Goal: Navigation & Orientation: Find specific page/section

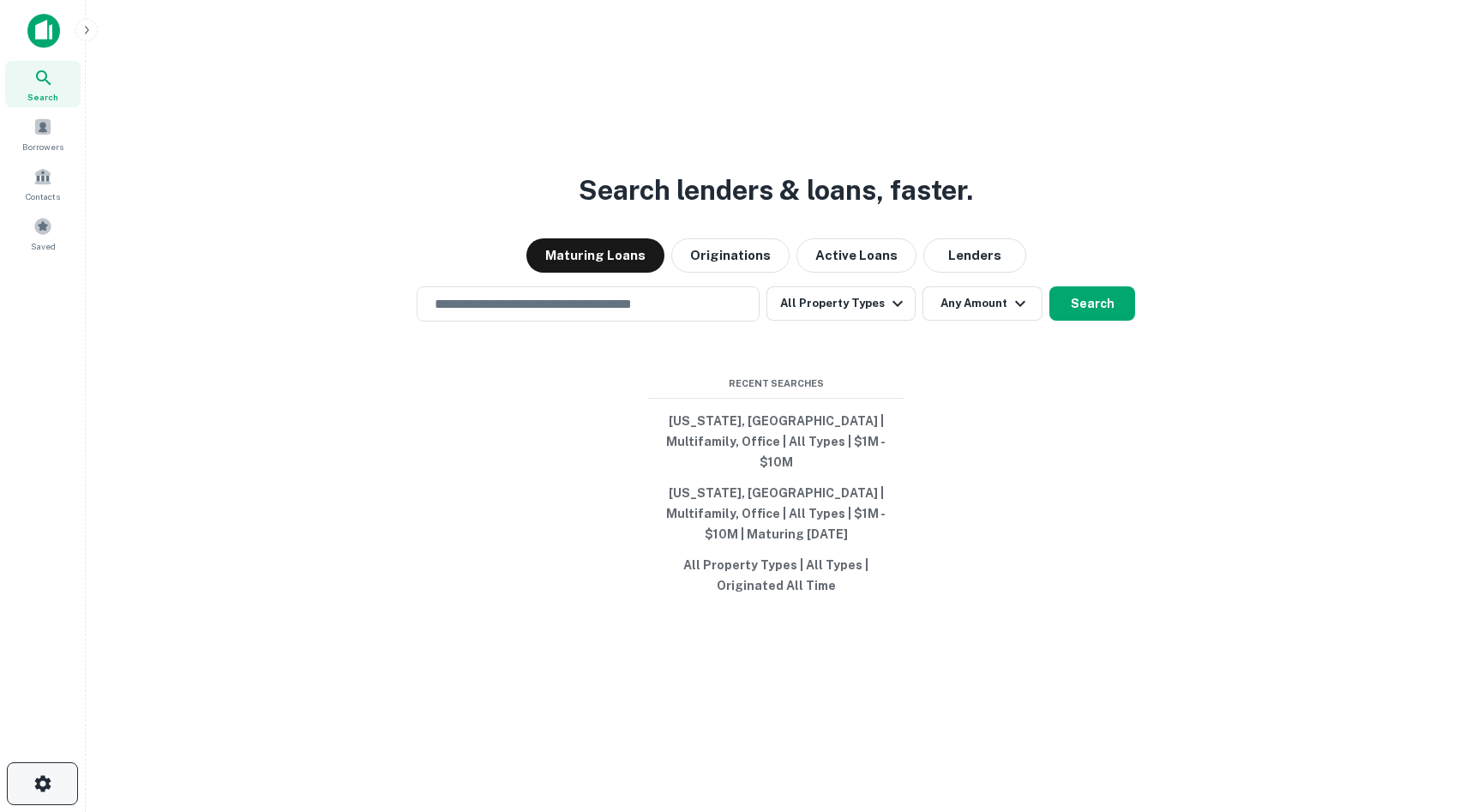
click at [51, 749] on button "button" at bounding box center [42, 783] width 71 height 43
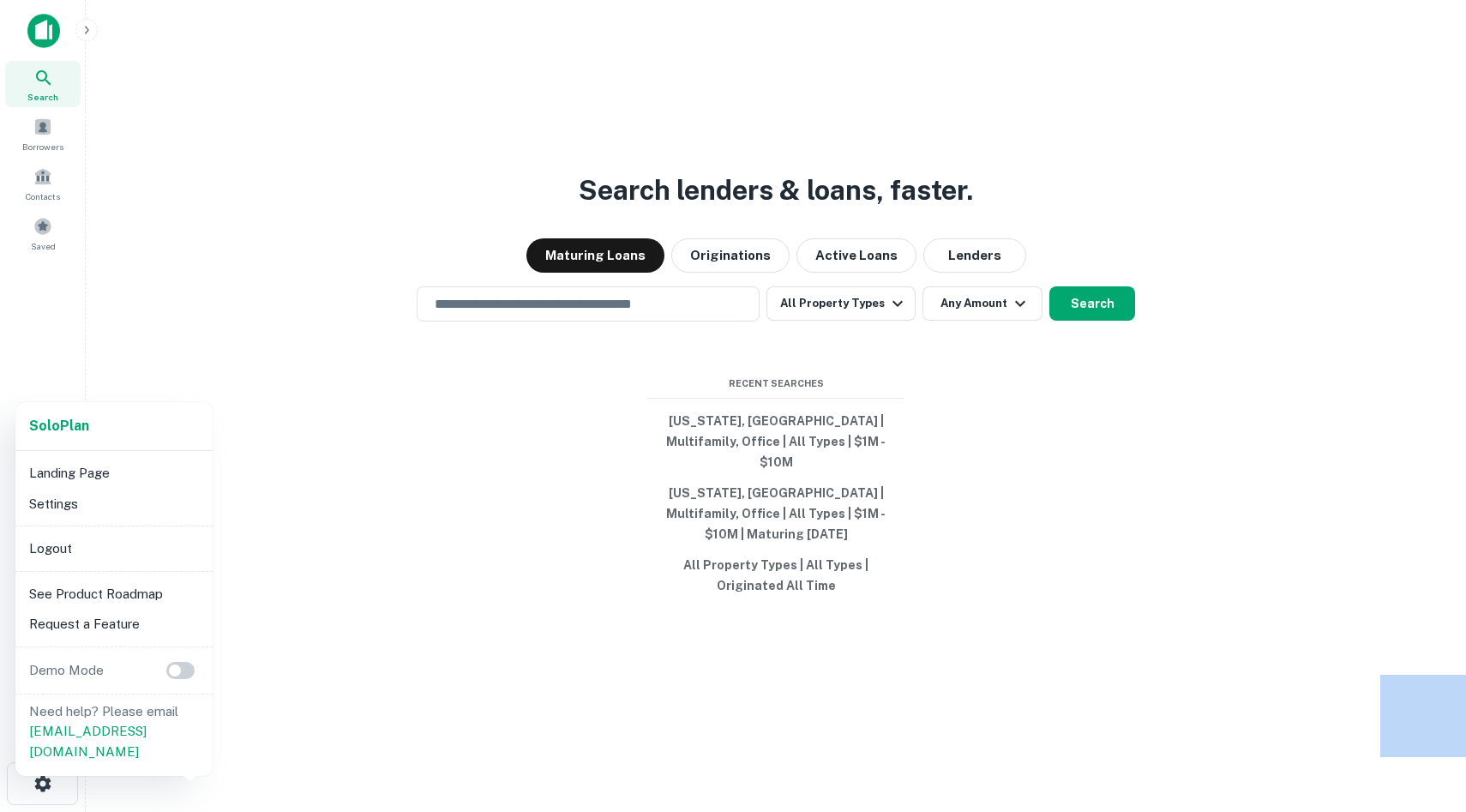
click at [51, 749] on div at bounding box center [733, 406] width 1466 height 812
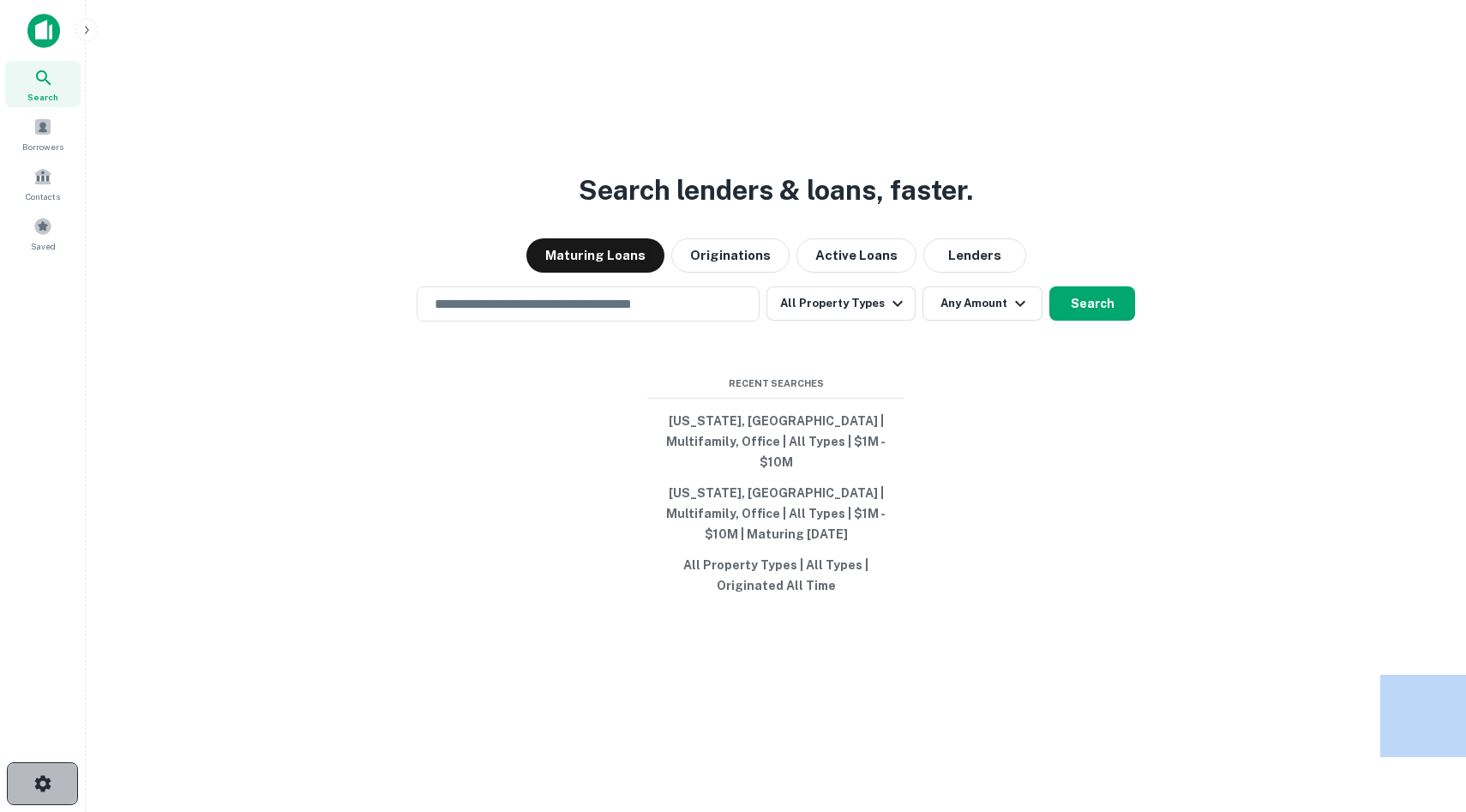
click at [51, 749] on button "button" at bounding box center [42, 783] width 71 height 43
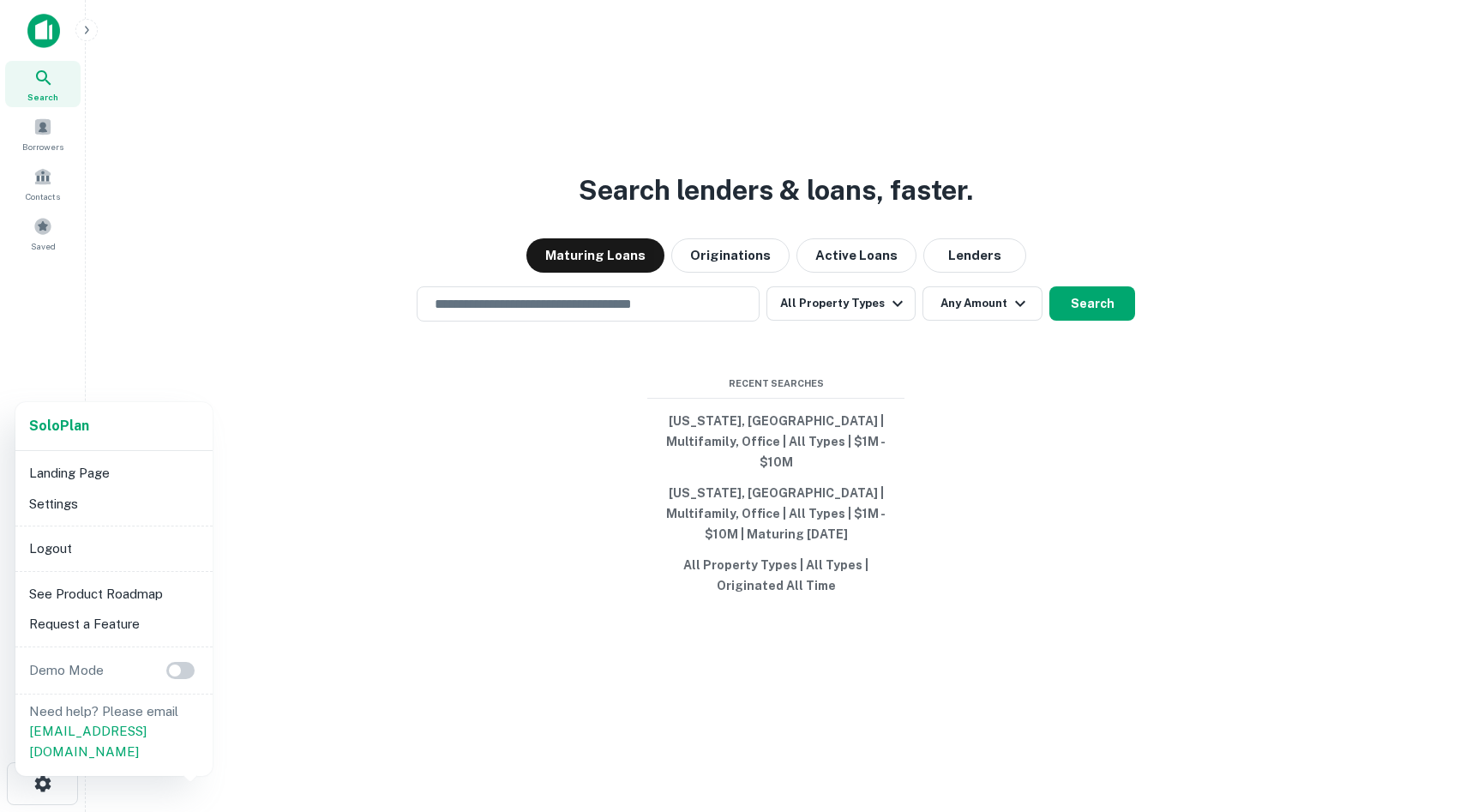
click at [40, 237] on div at bounding box center [733, 406] width 1466 height 812
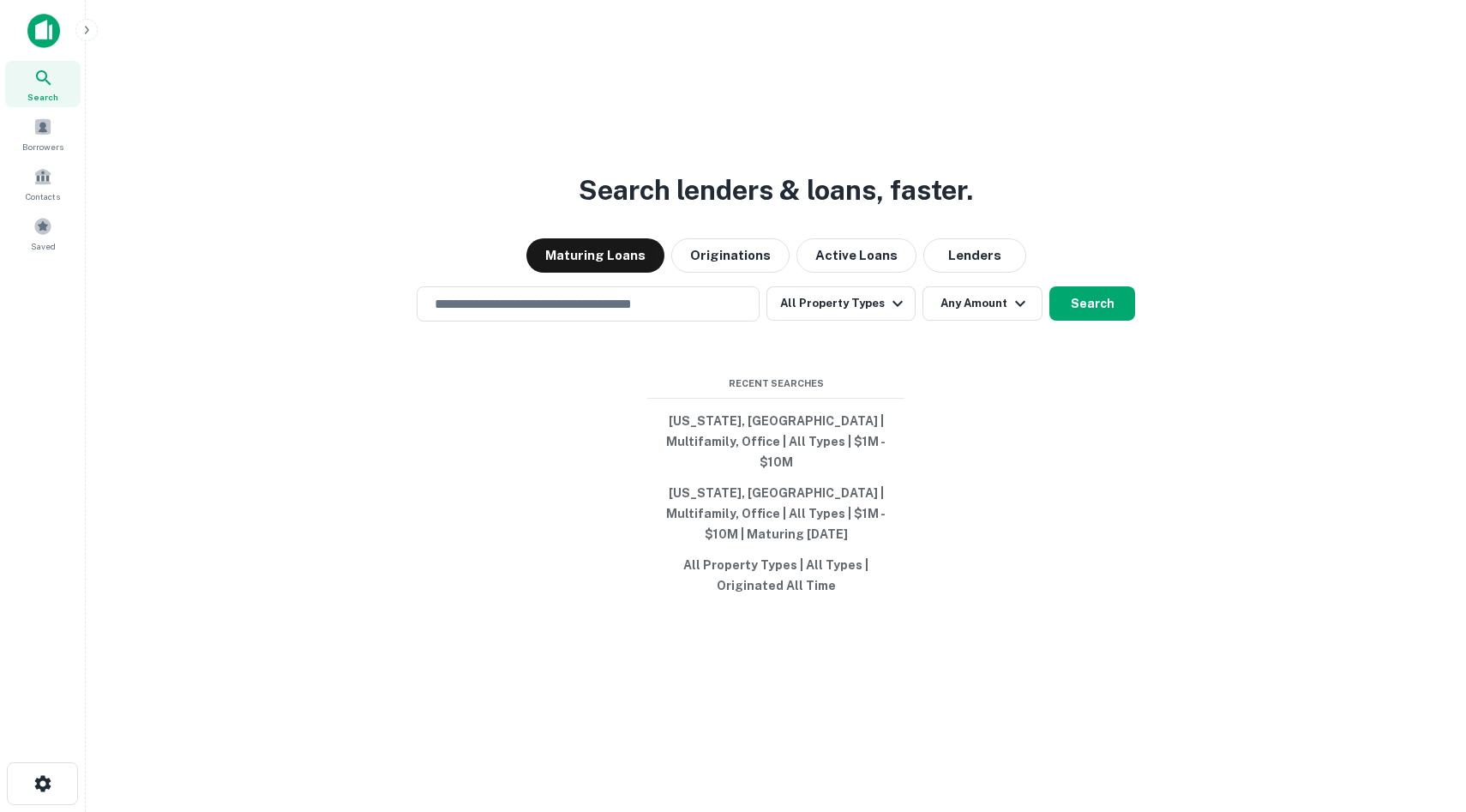
click at [47, 92] on span "Search" at bounding box center [43, 97] width 31 height 13
click at [44, 140] on span "Borrowers" at bounding box center [42, 146] width 41 height 13
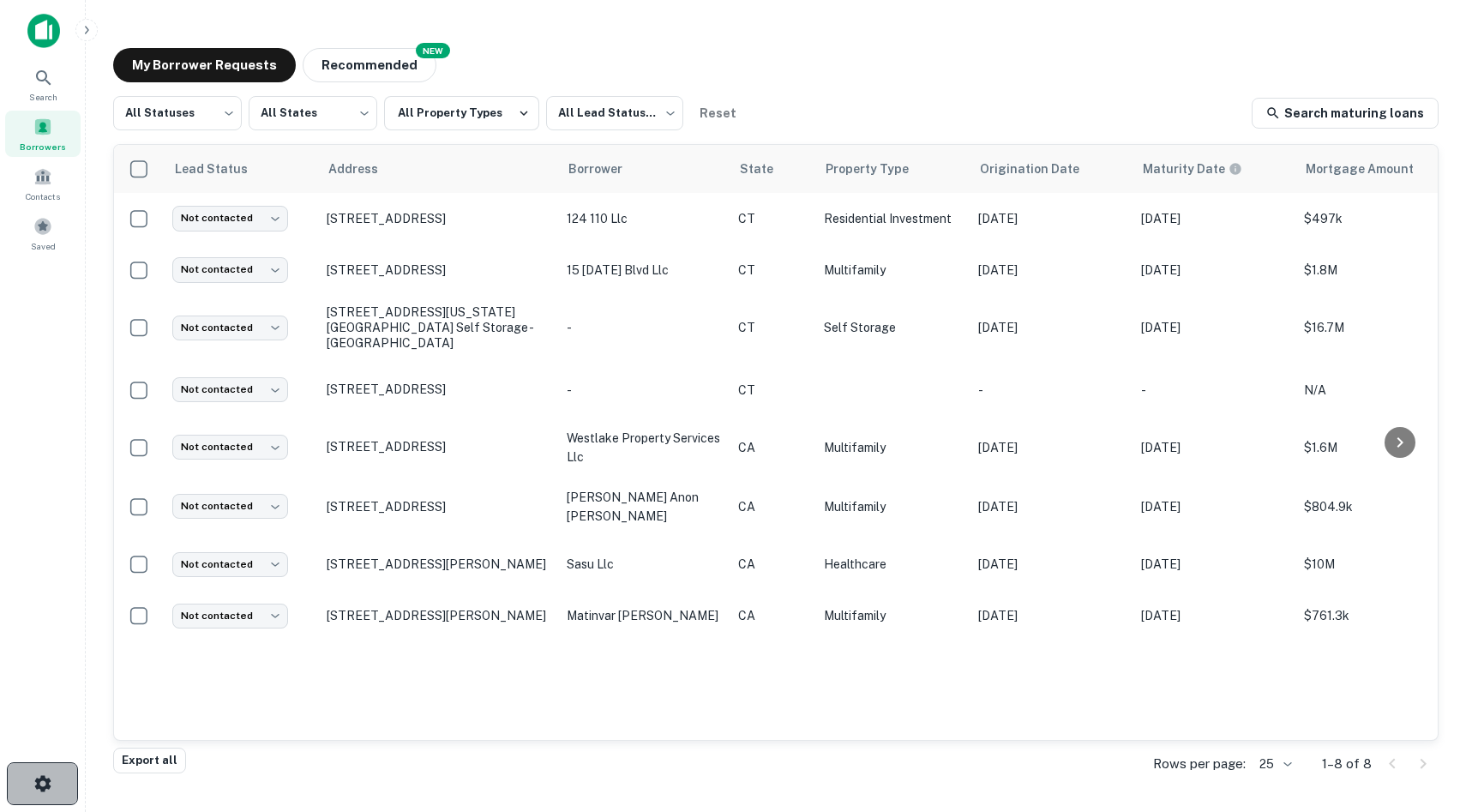
click at [49, 769] on button "button" at bounding box center [42, 783] width 71 height 43
click at [48, 783] on icon "button" at bounding box center [42, 782] width 16 height 16
click at [32, 89] on div "Search" at bounding box center [42, 84] width 75 height 46
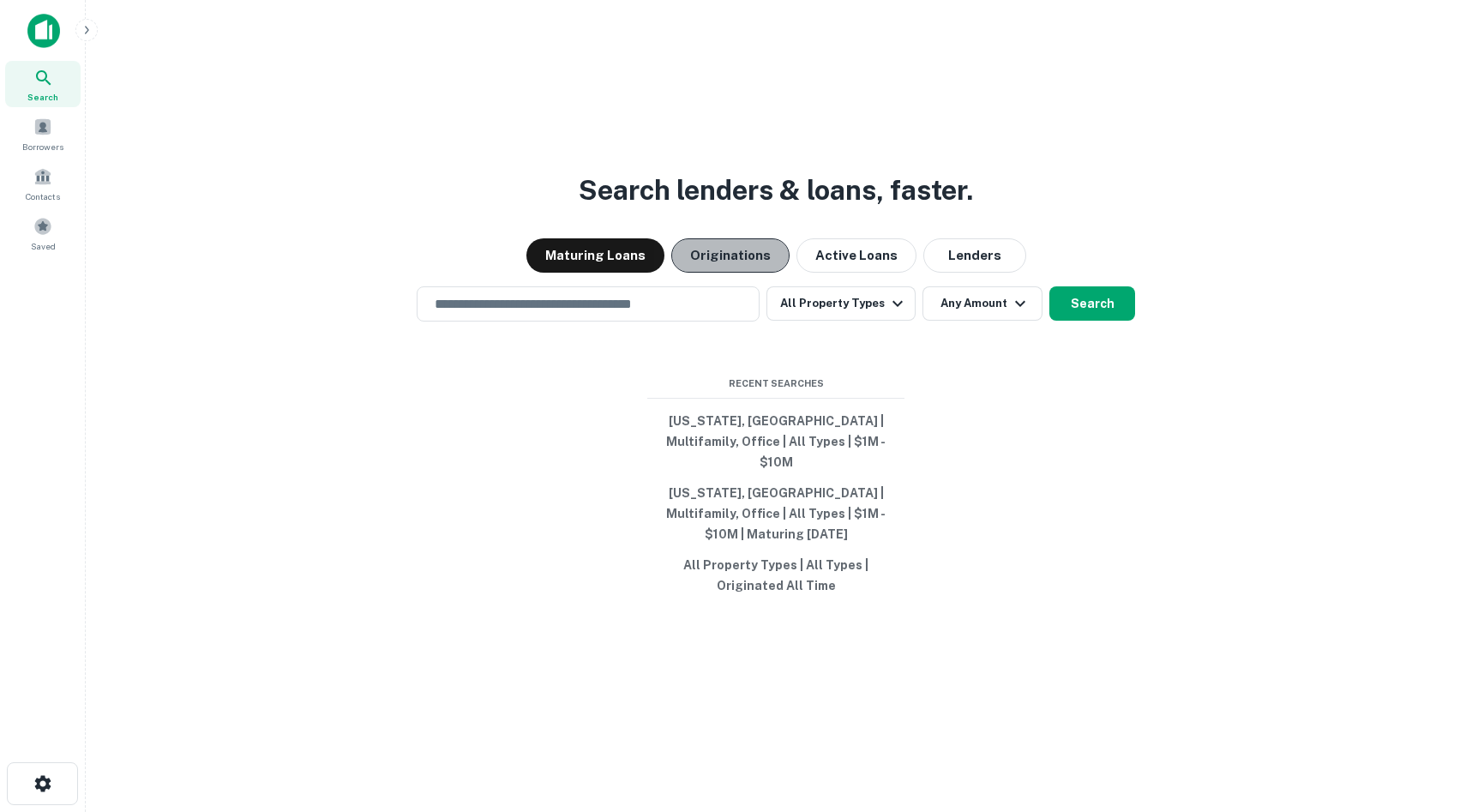
click at [753, 264] on button "Originations" at bounding box center [731, 256] width 118 height 35
click at [759, 272] on button "Originations" at bounding box center [731, 256] width 118 height 35
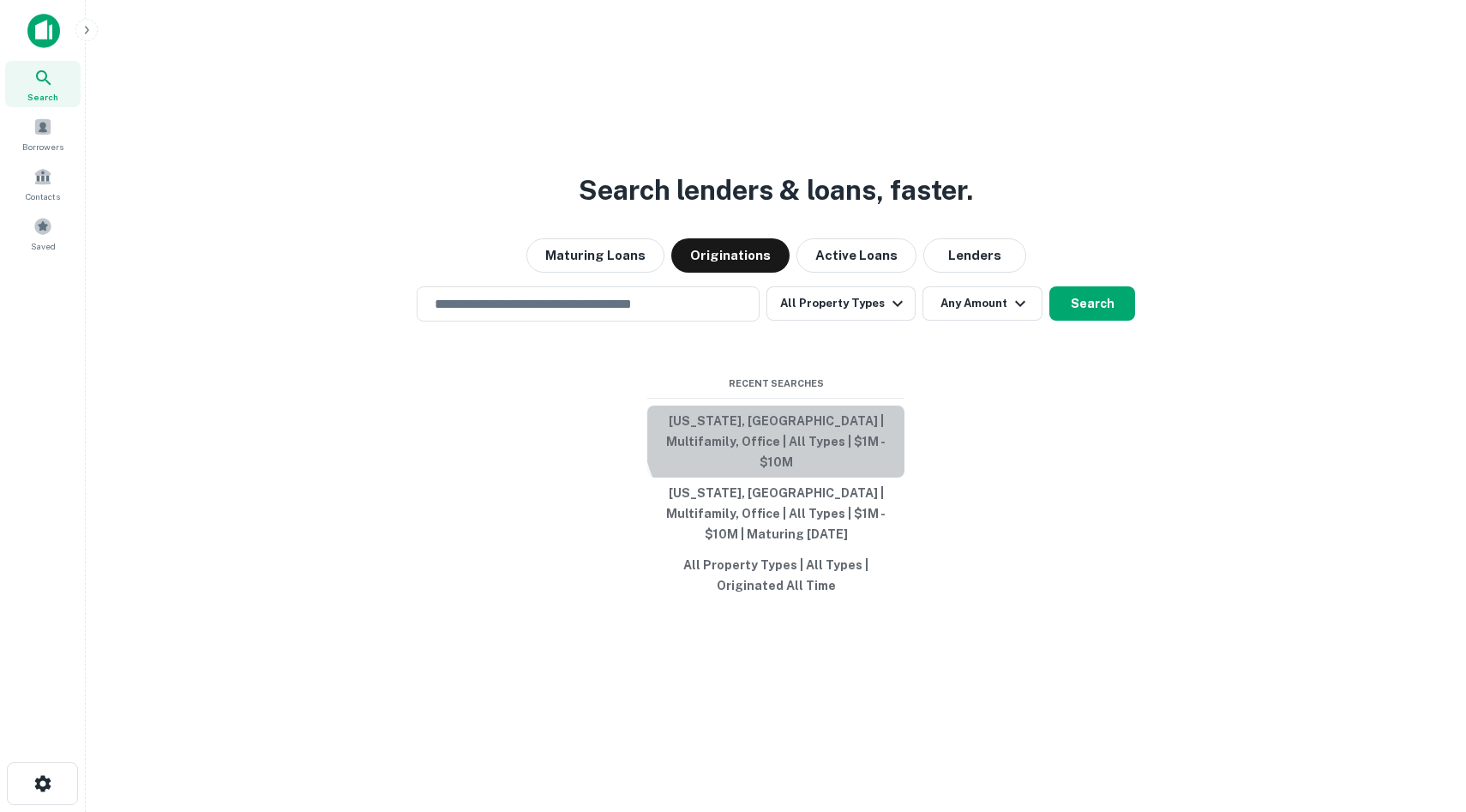
click at [798, 440] on button "Florida, USA | Multifamily, Office | All Types | $1M - $10M" at bounding box center [776, 441] width 257 height 72
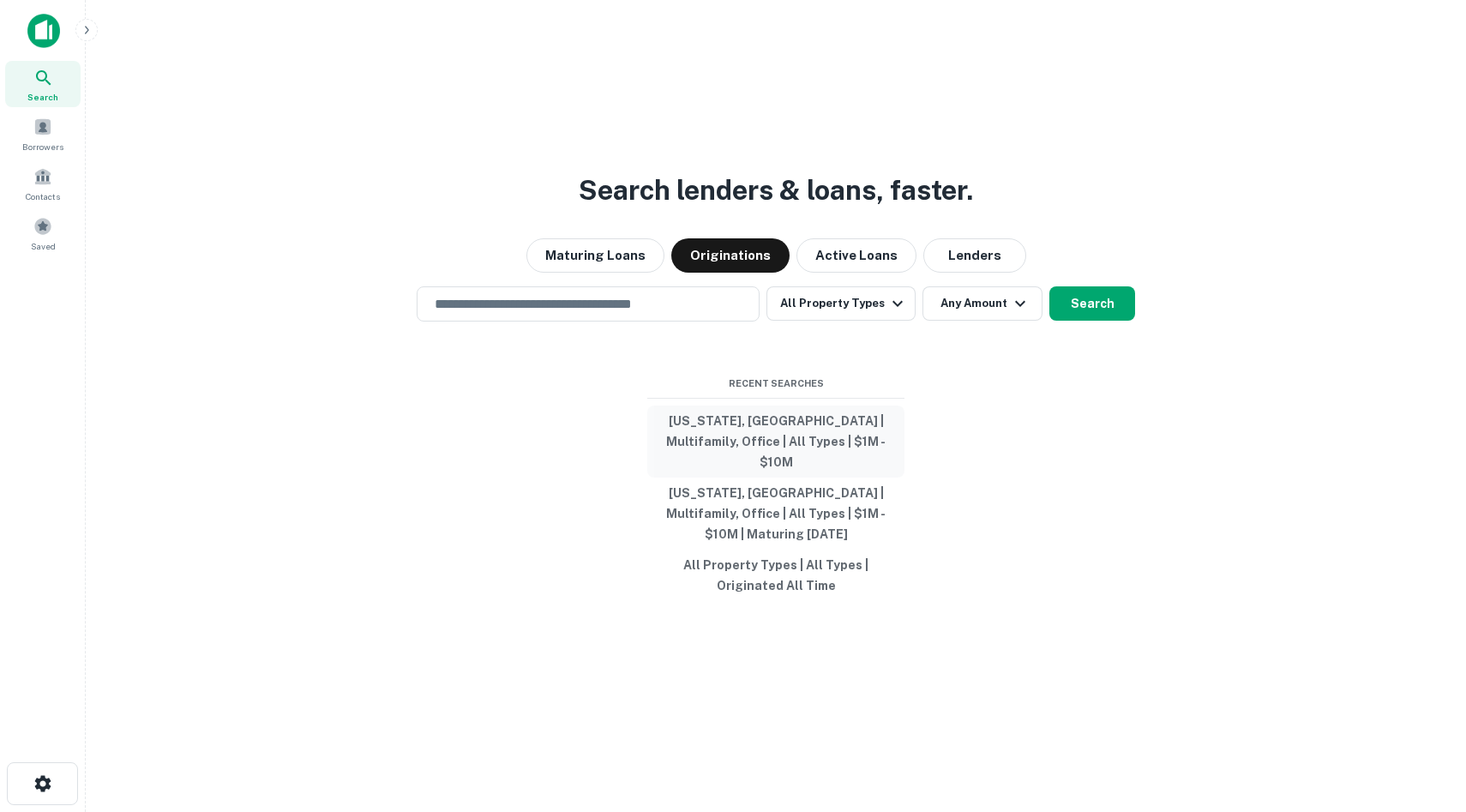
type input "**********"
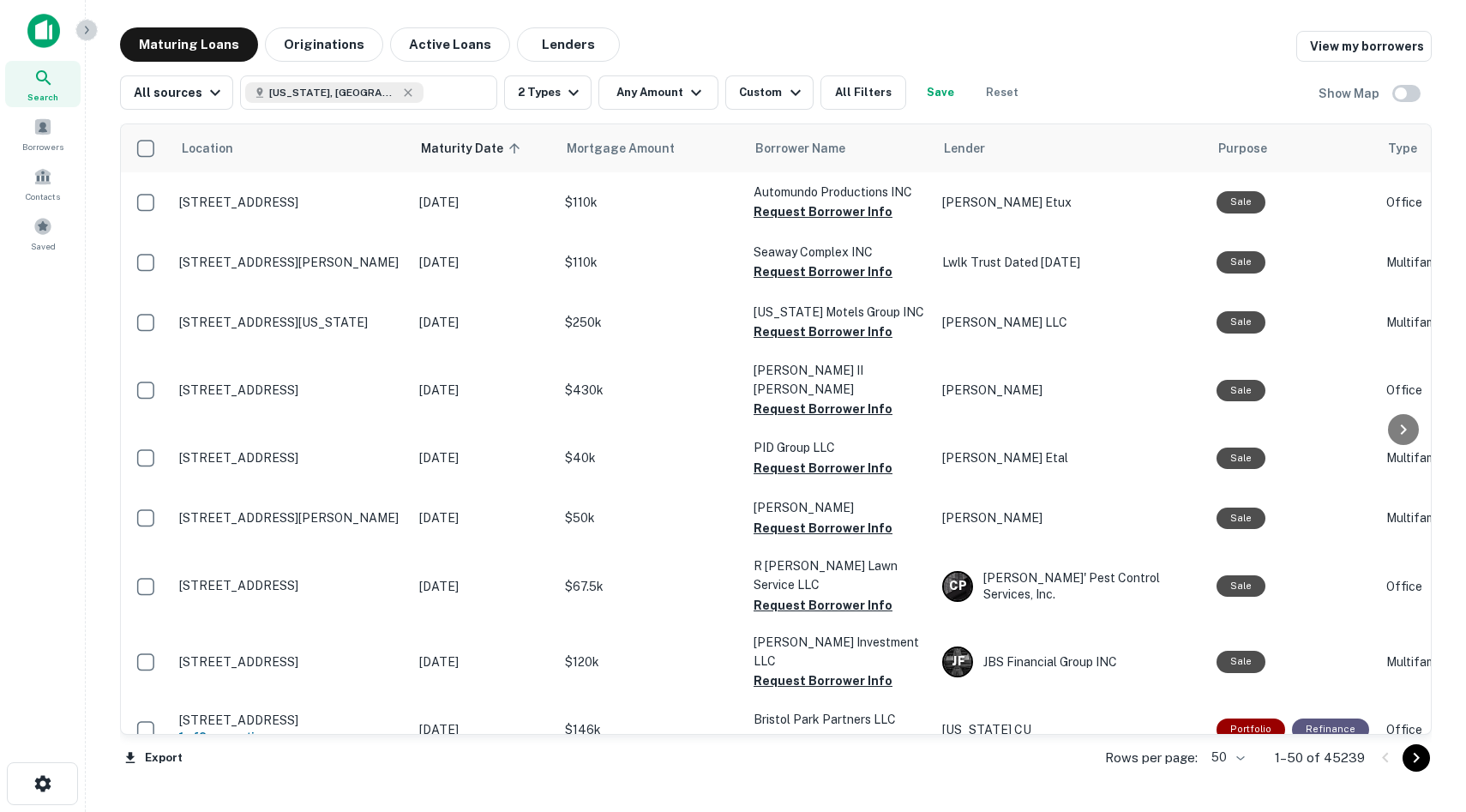
click at [86, 25] on icon "button" at bounding box center [87, 30] width 13 height 13
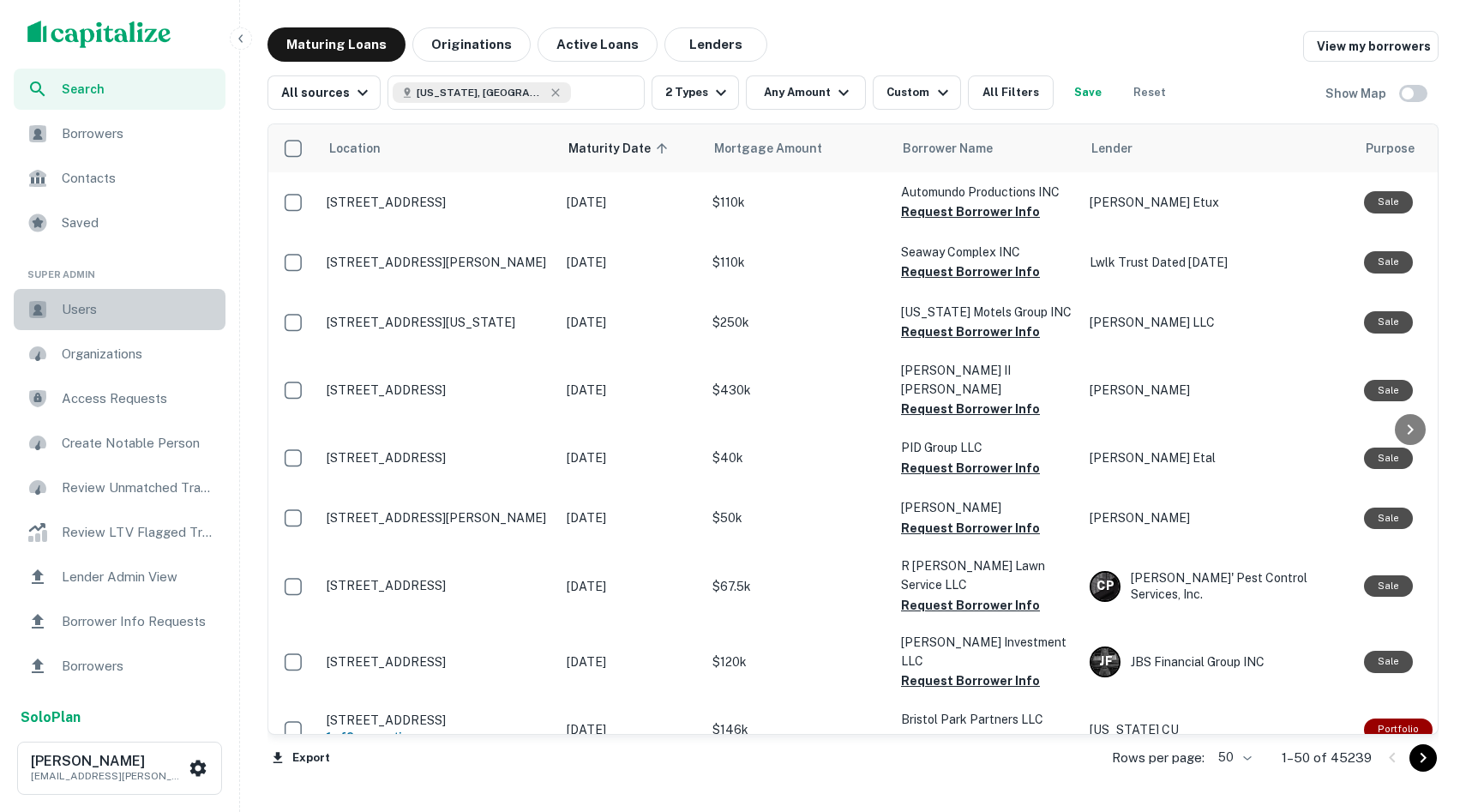
click at [79, 316] on span "Users" at bounding box center [138, 309] width 153 height 20
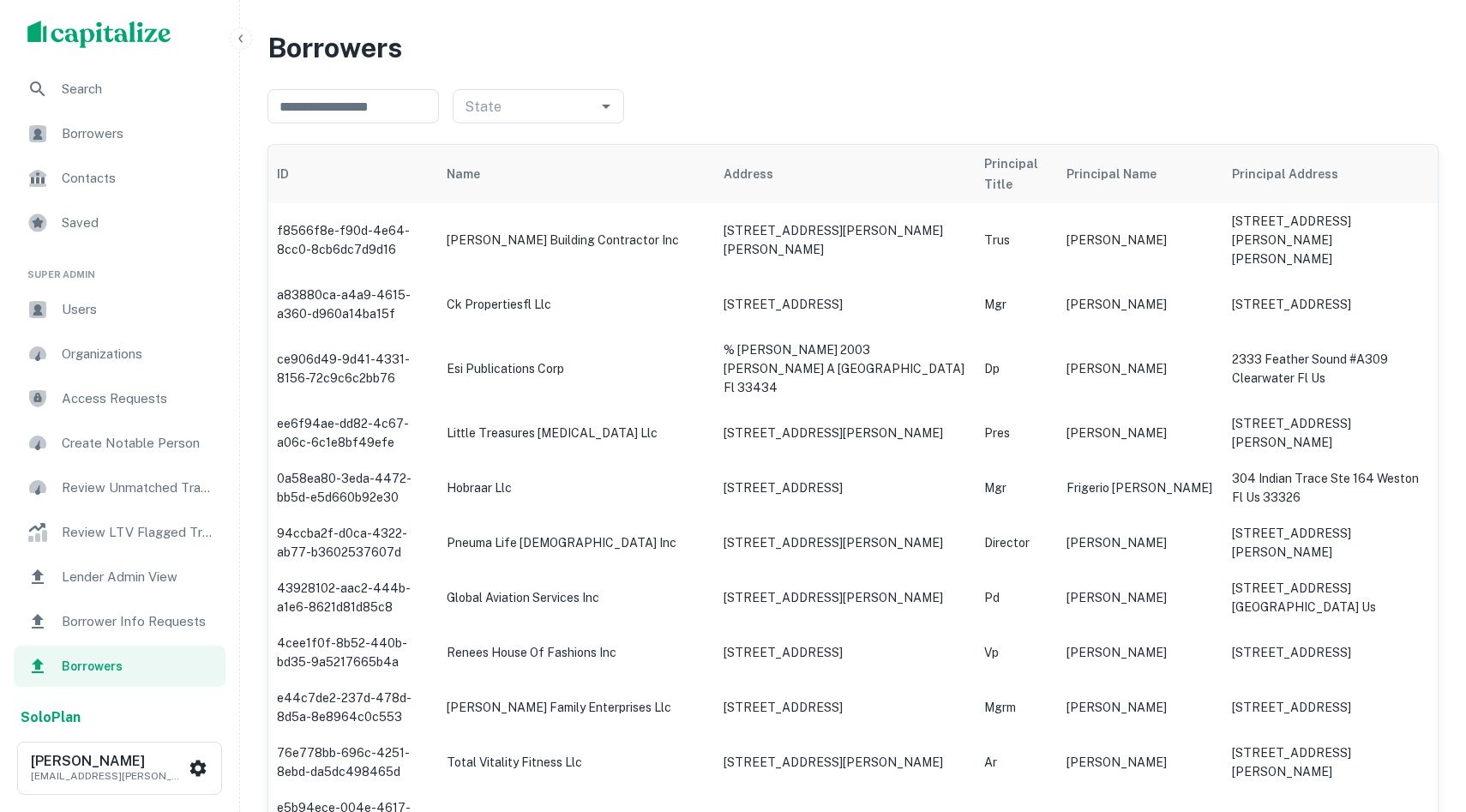
click at [172, 403] on span "Access Requests" at bounding box center [138, 398] width 153 height 20
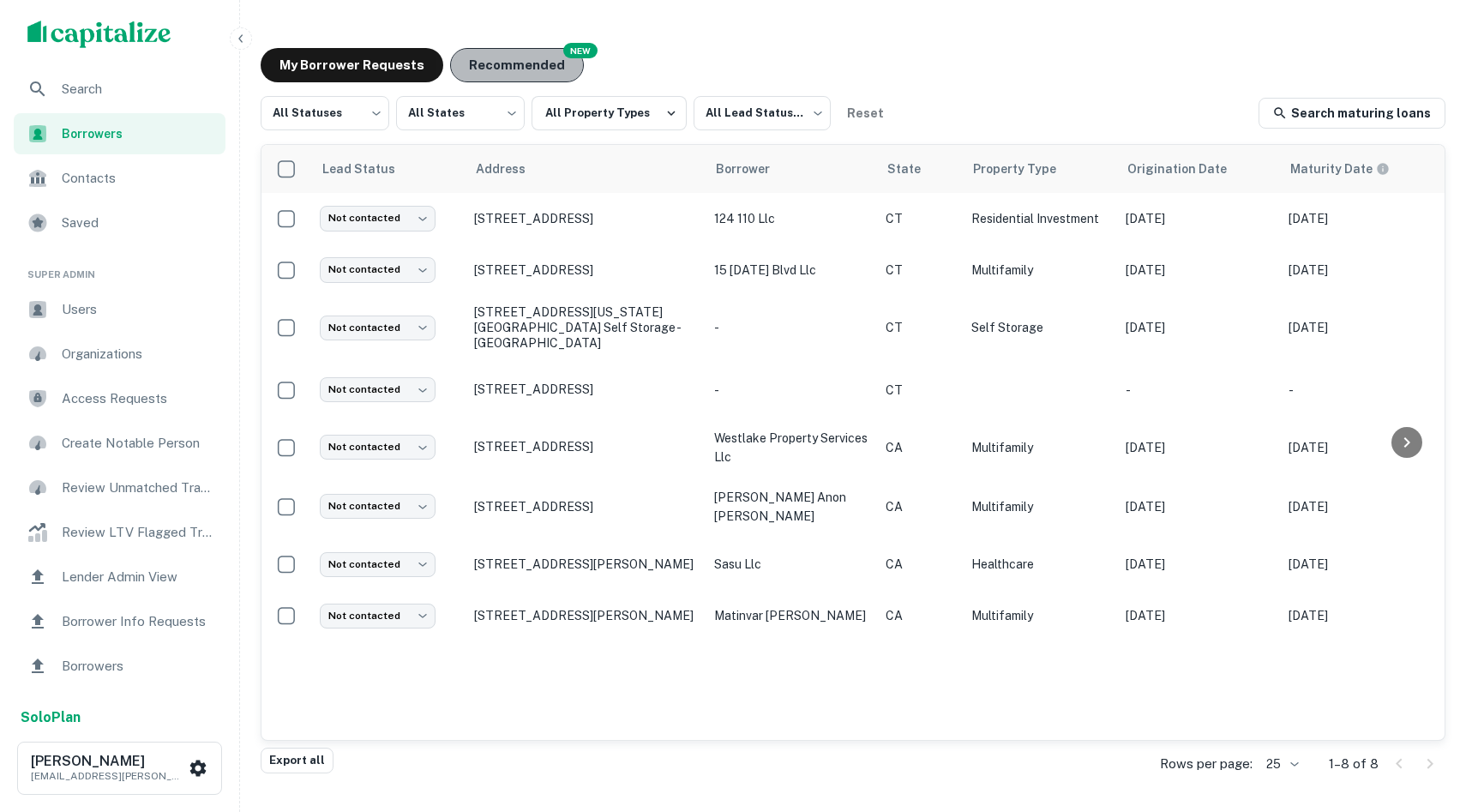
click at [530, 57] on button "Recommended" at bounding box center [517, 65] width 134 height 35
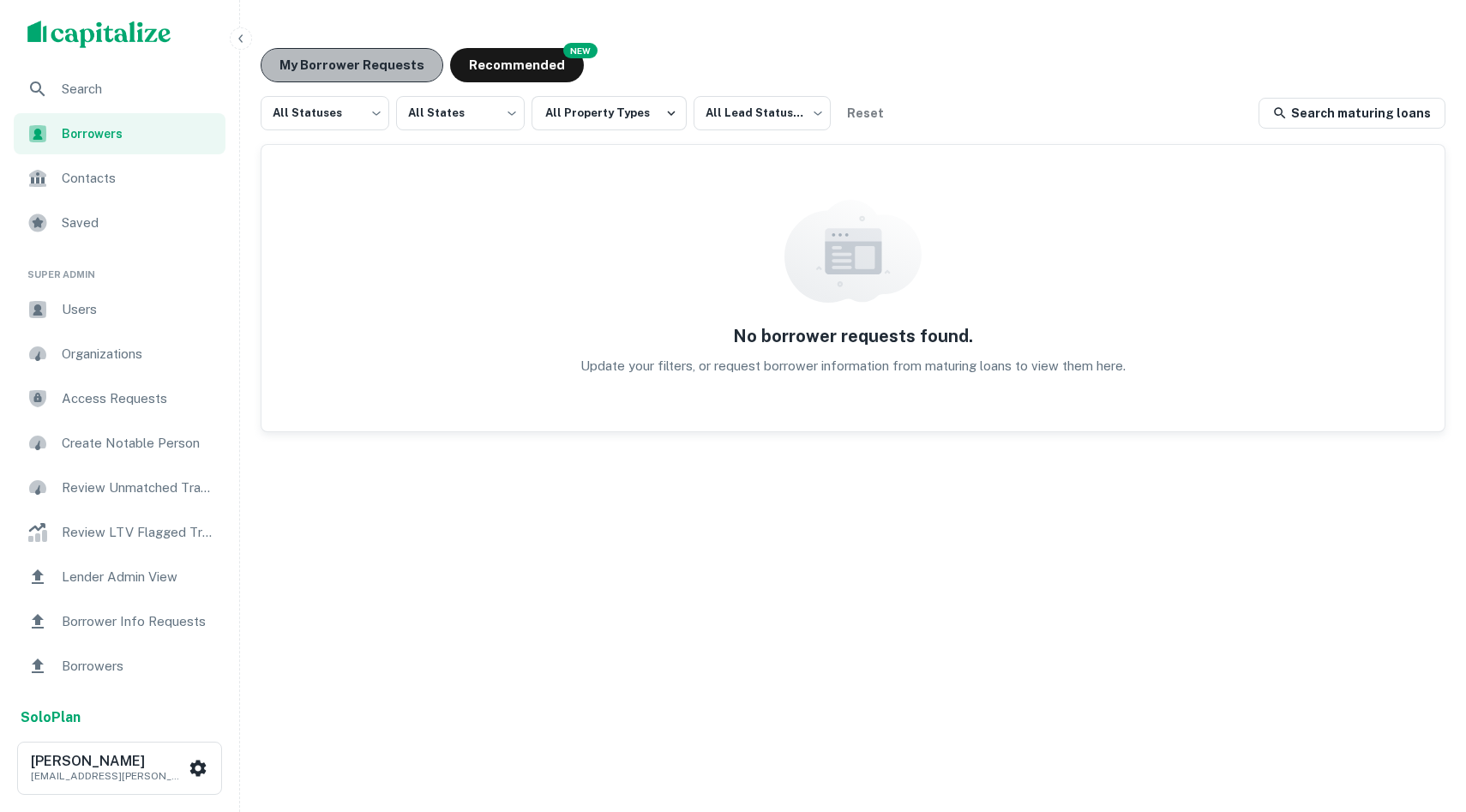
click at [377, 69] on button "My Borrower Requests" at bounding box center [352, 65] width 183 height 35
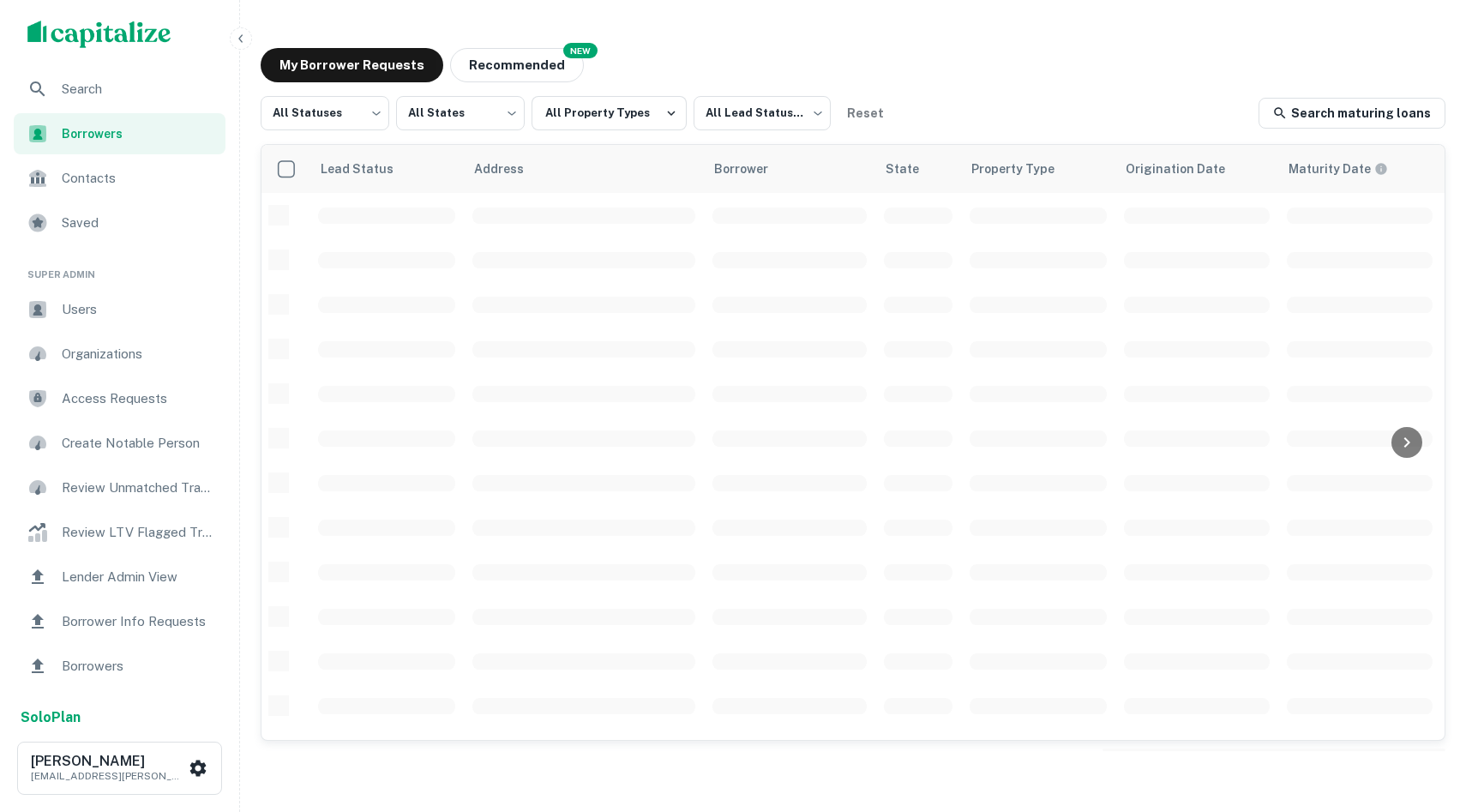
click at [348, 87] on div "My Borrower Requests NEW Recommended All Statuses *** ​ All States *** ​ All Pr…" at bounding box center [854, 399] width 1213 height 730
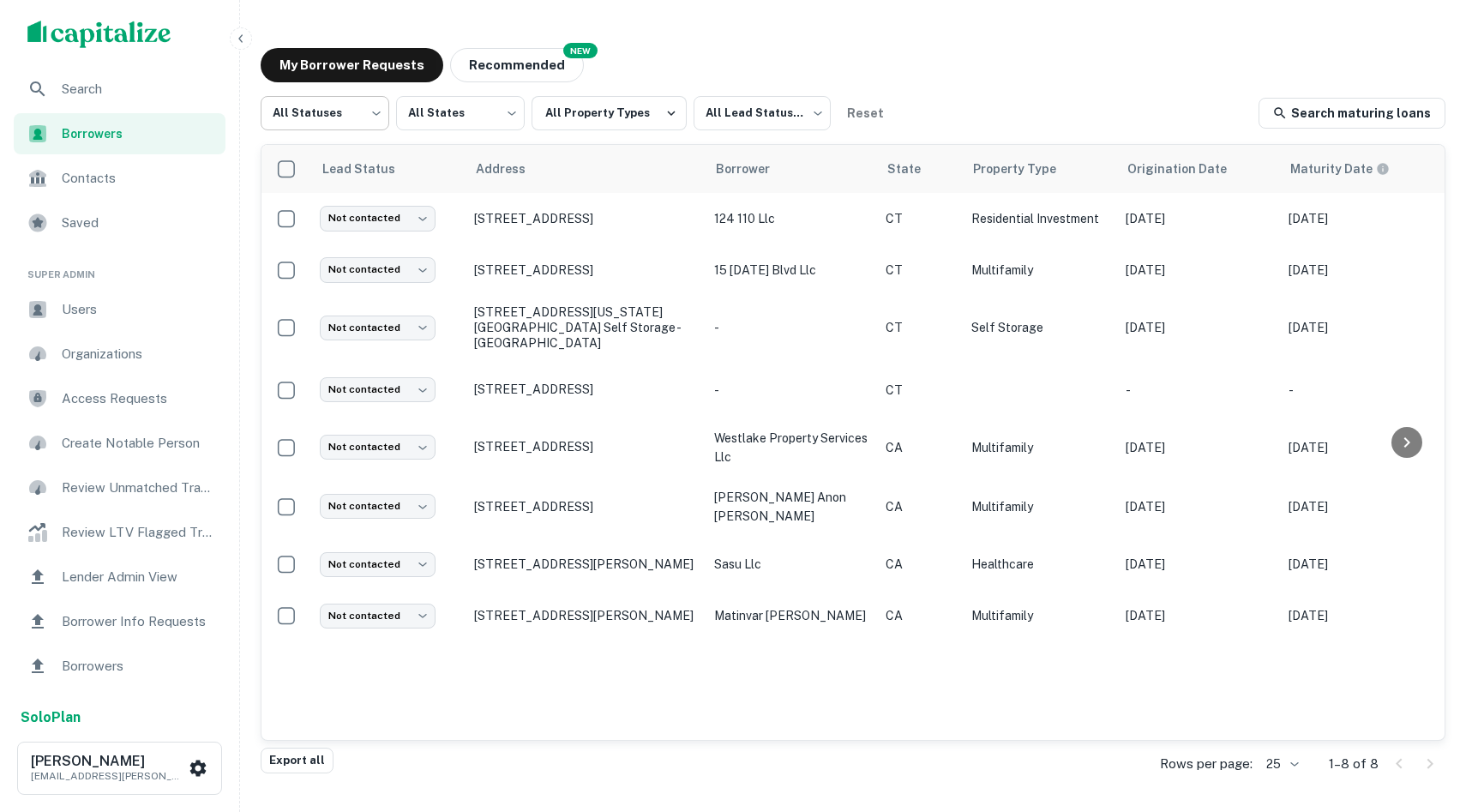
click at [354, 114] on body "Search Borrowers Contacts Saved Super Admin Users Organizations Access Requests…" at bounding box center [733, 406] width 1466 height 812
click at [312, 183] on li "Processing" at bounding box center [325, 189] width 129 height 31
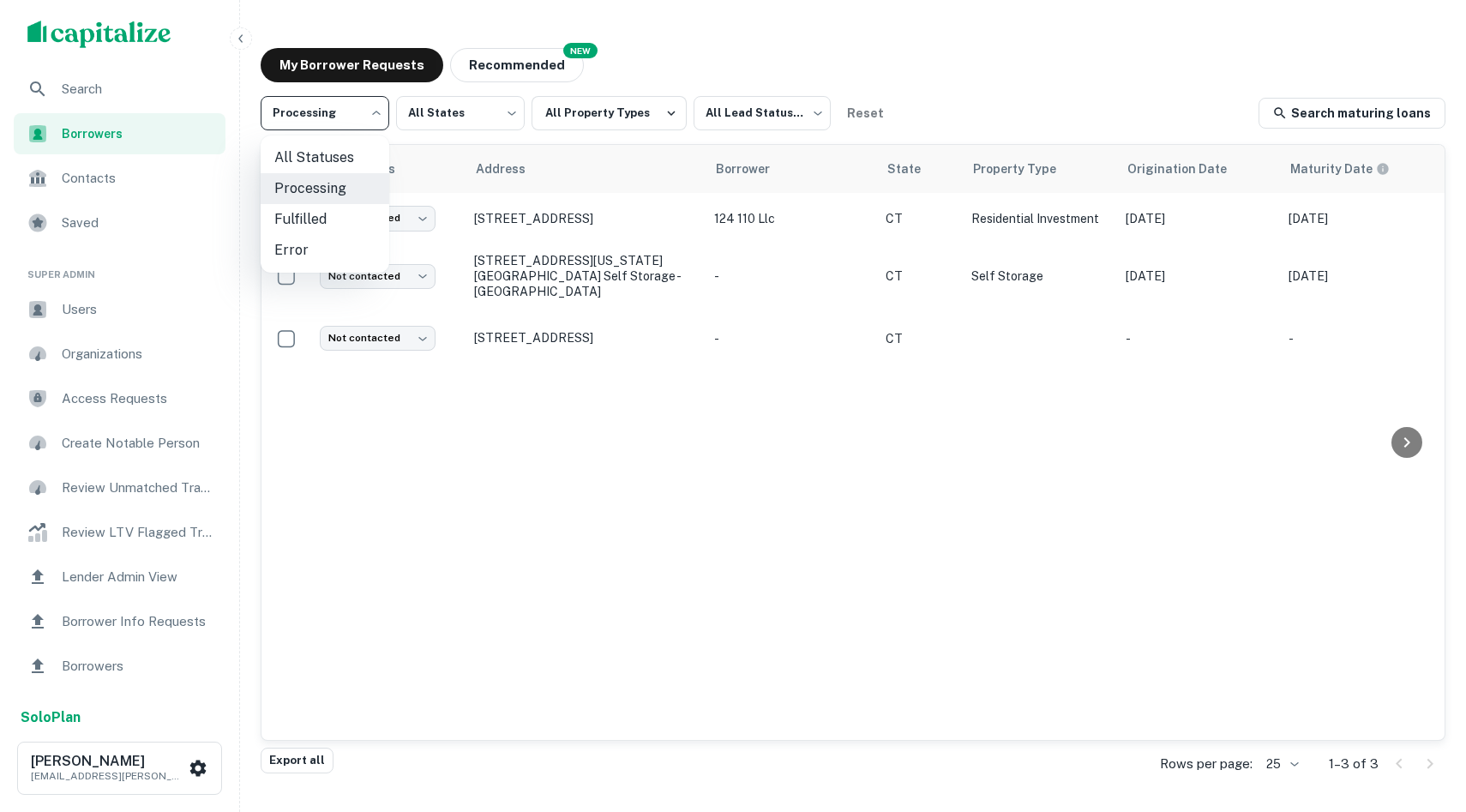
click at [361, 117] on body "**********" at bounding box center [733, 406] width 1466 height 812
click at [354, 147] on li "All Statuses" at bounding box center [325, 158] width 129 height 31
type input "***"
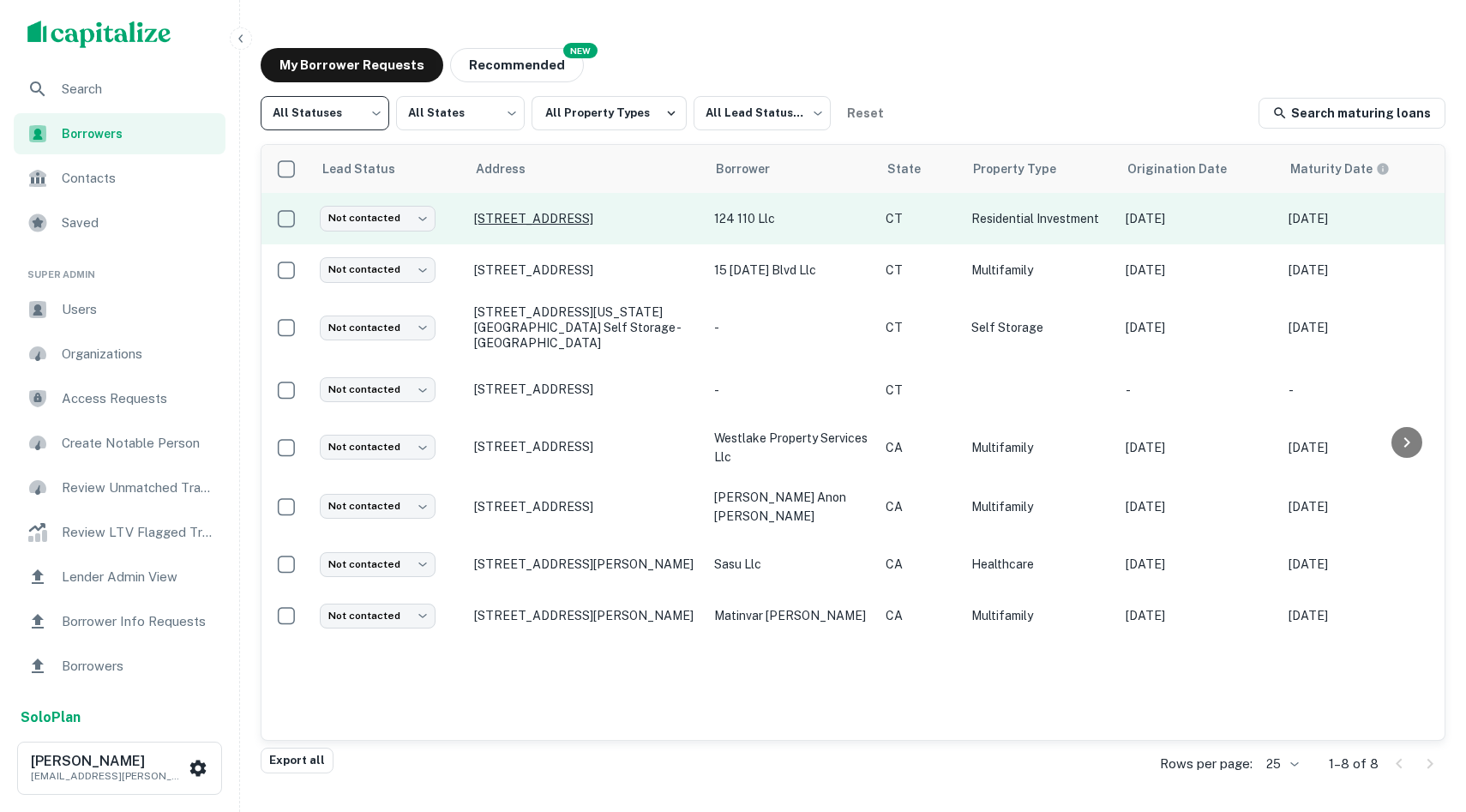
click at [510, 221] on p "[STREET_ADDRESS]" at bounding box center [586, 218] width 223 height 15
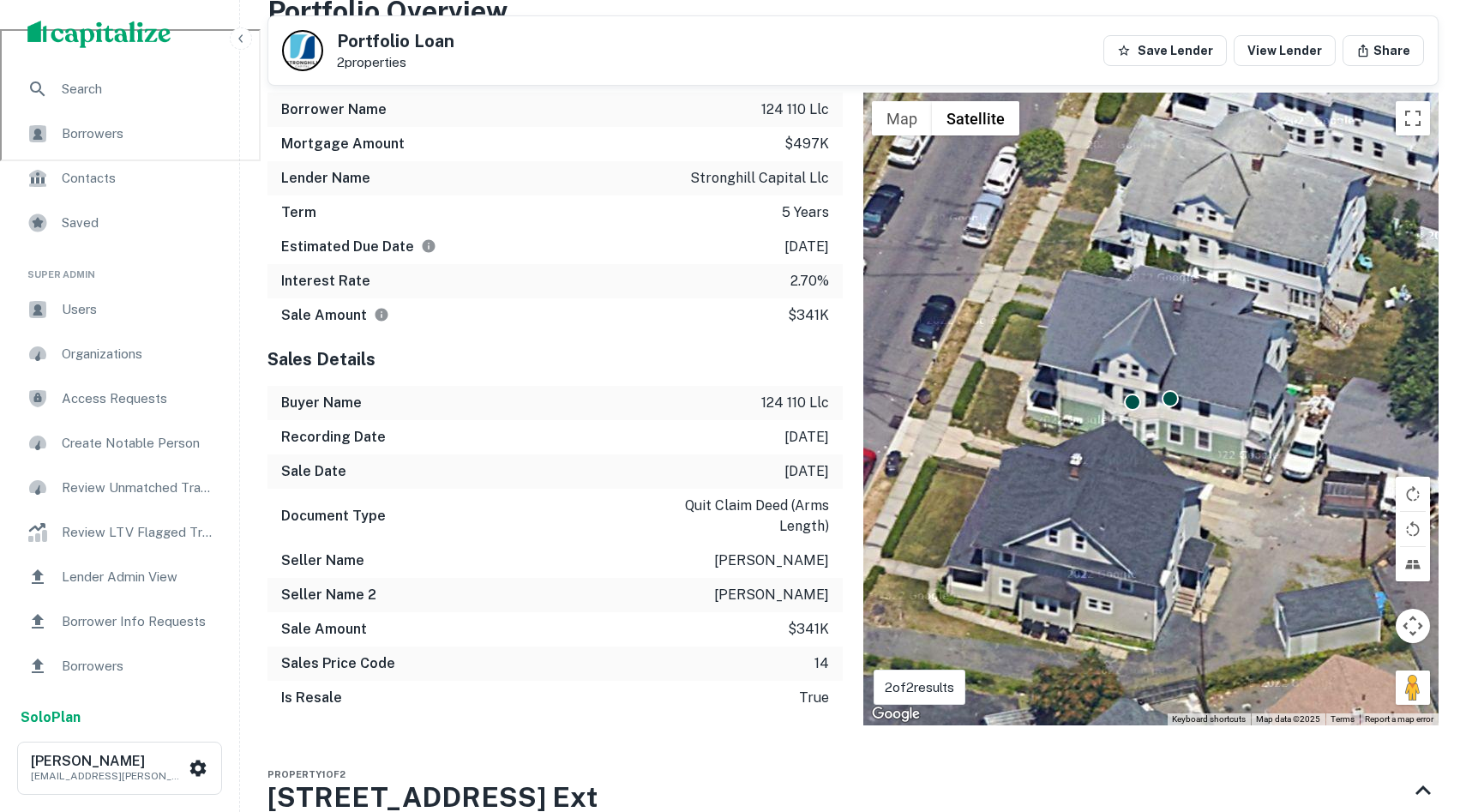
scroll to position [690, 0]
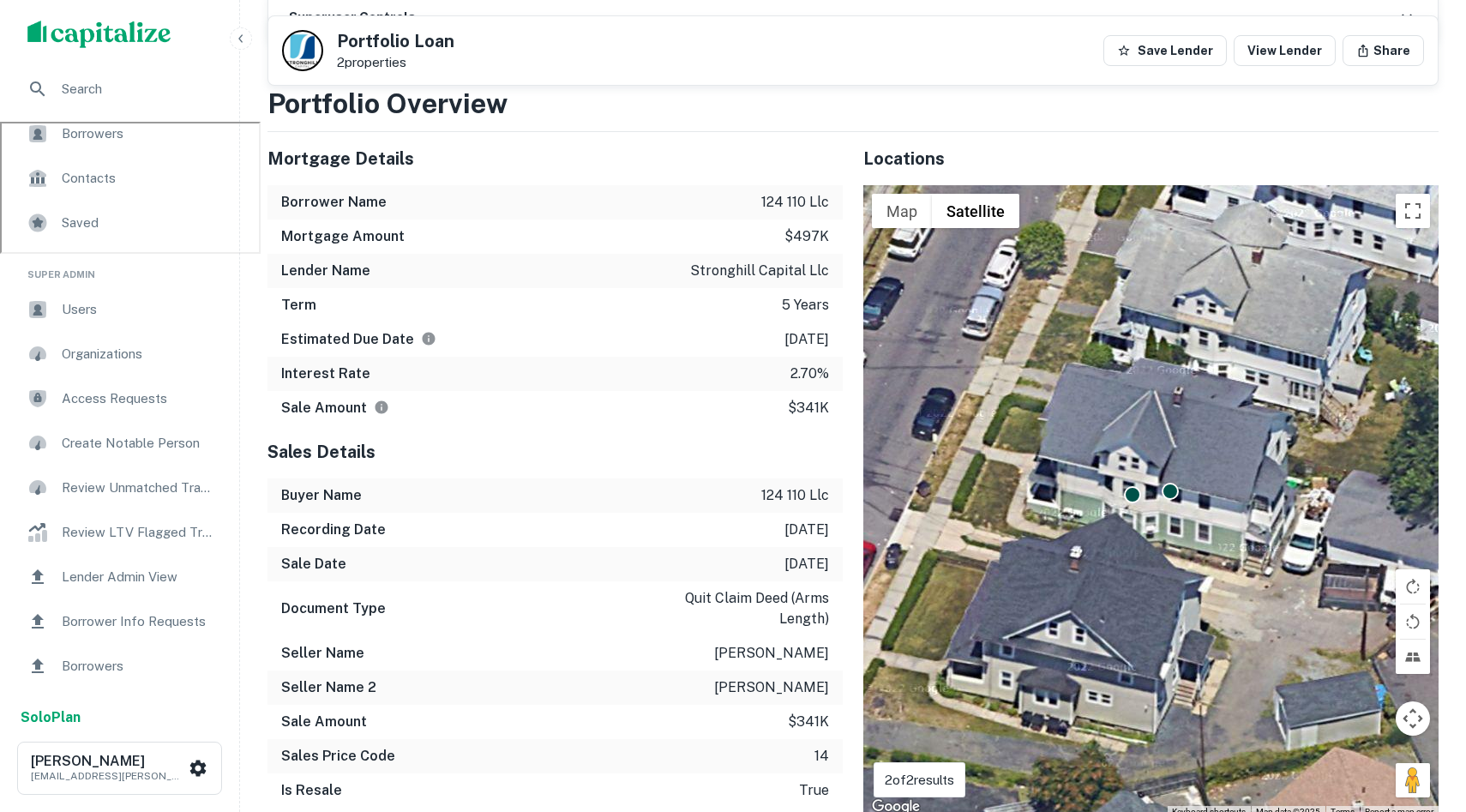
click at [92, 223] on span "Saved" at bounding box center [138, 222] width 153 height 20
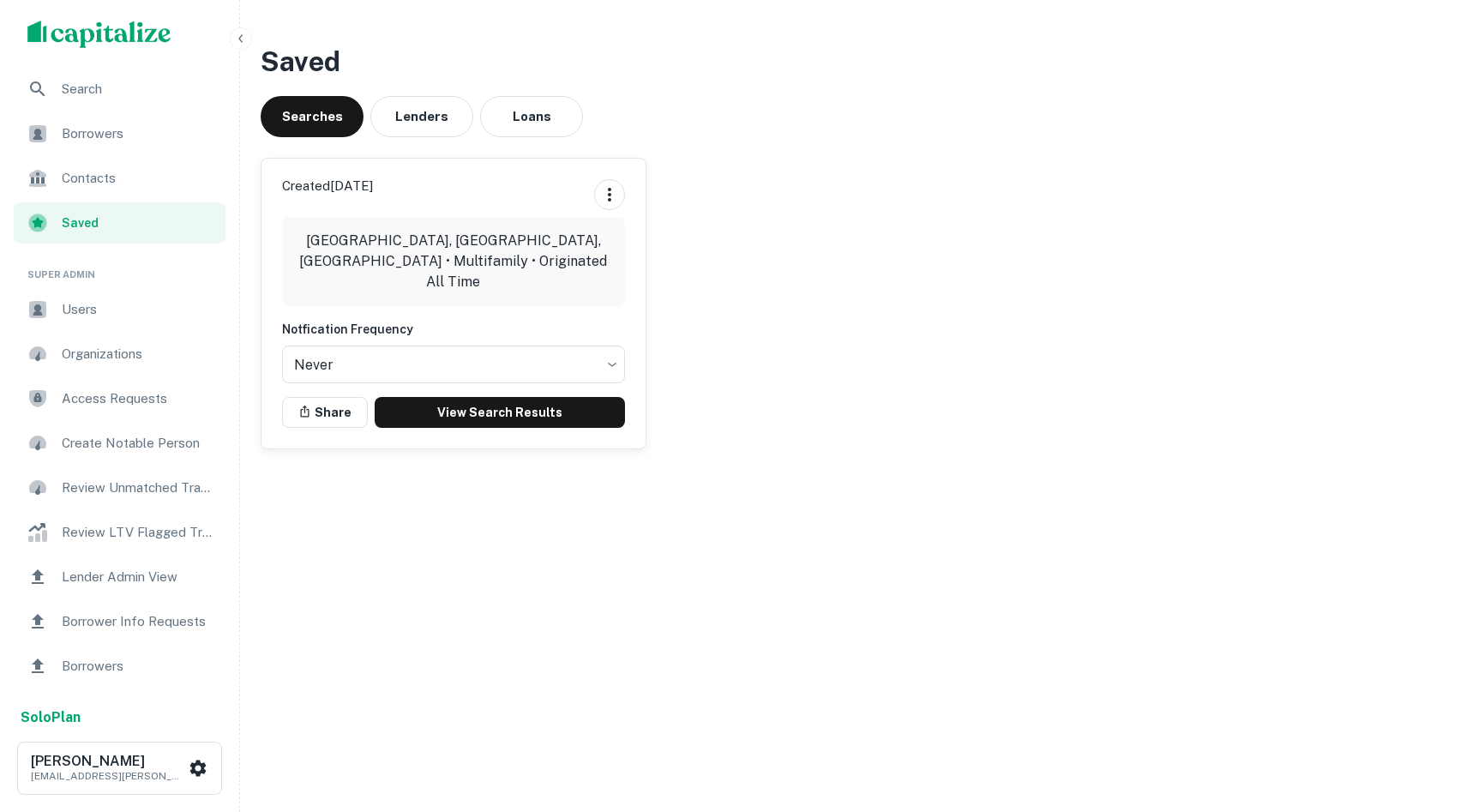
click at [135, 192] on div "Contacts" at bounding box center [119, 178] width 212 height 41
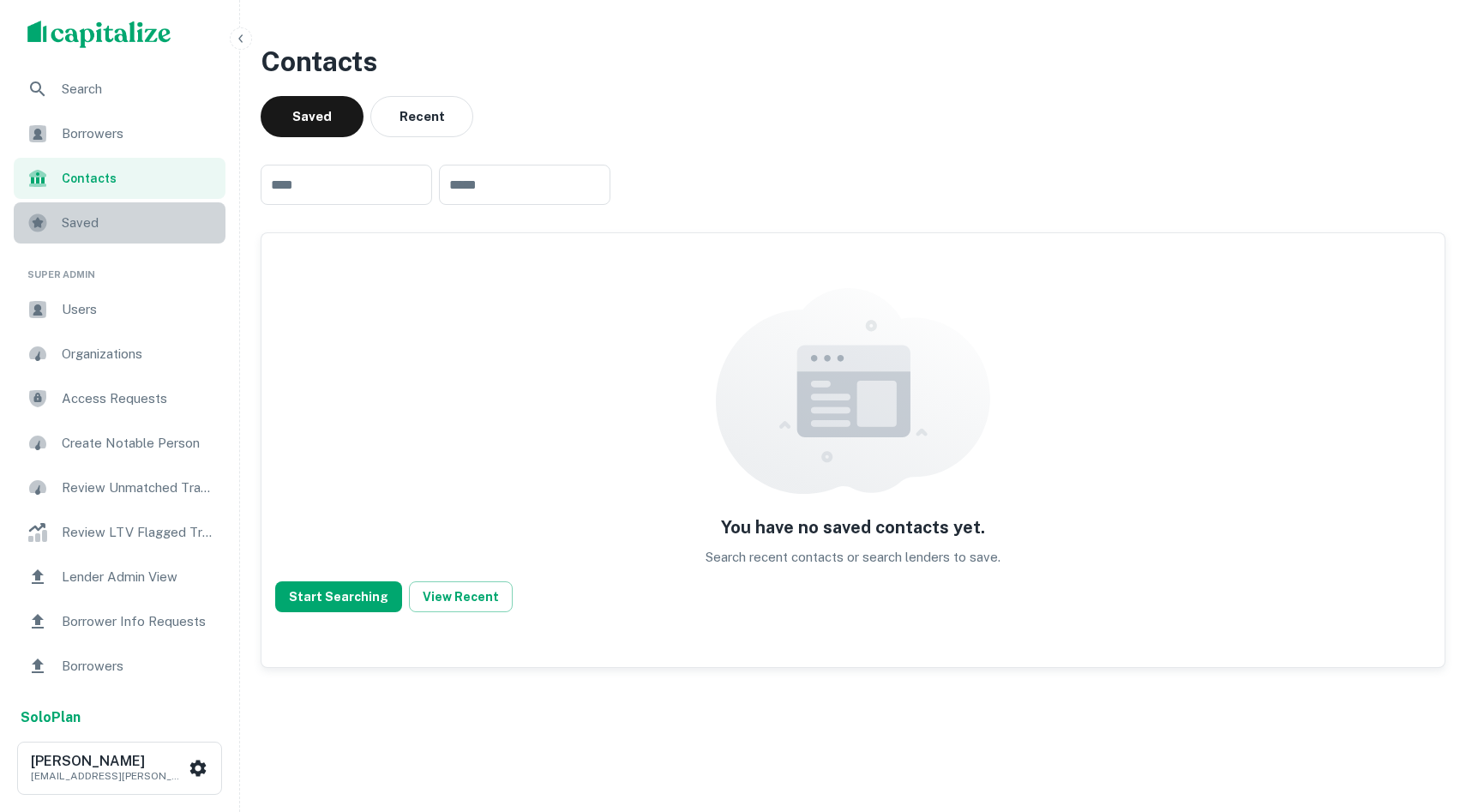
click at [121, 228] on span "Saved" at bounding box center [138, 222] width 153 height 20
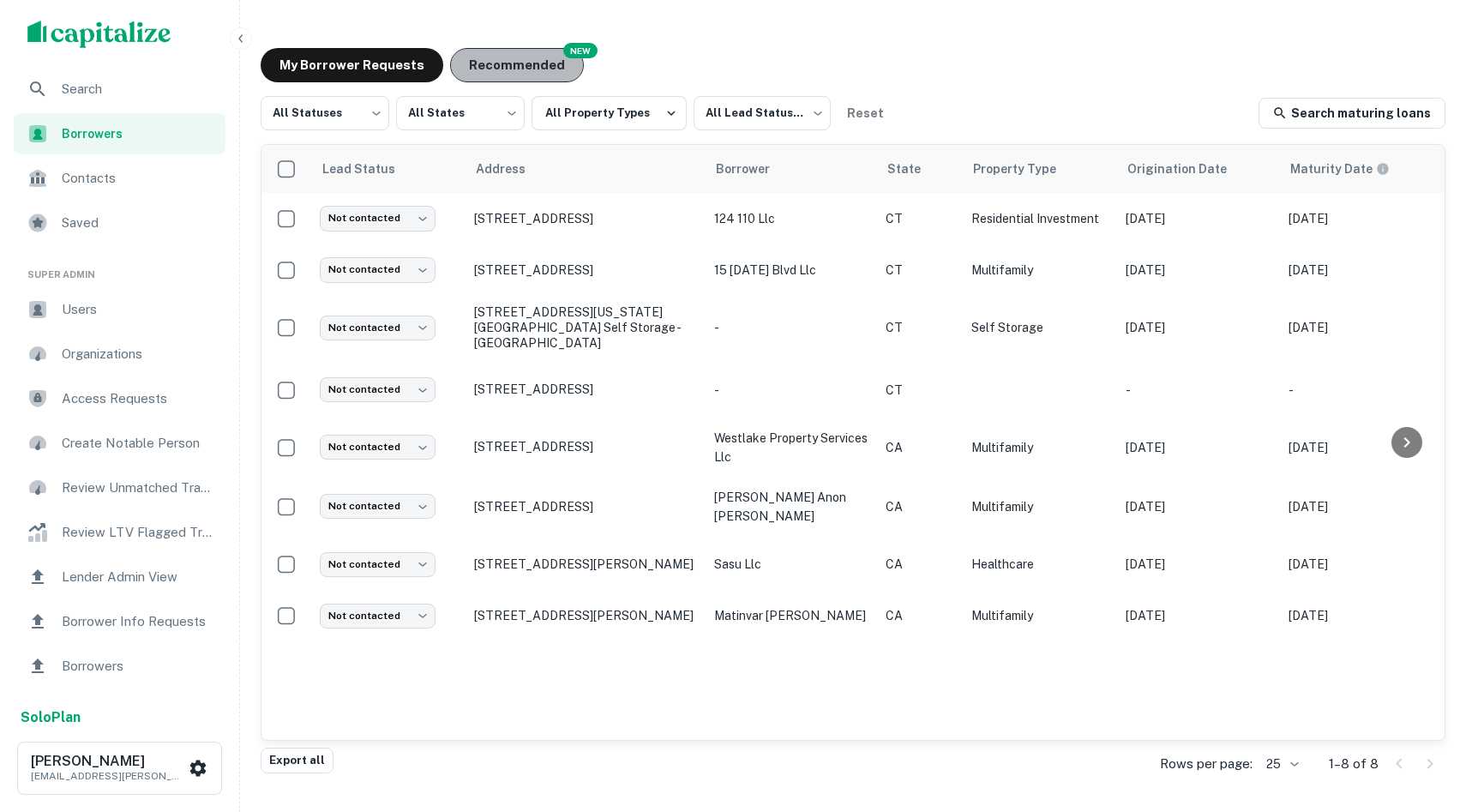
click at [532, 61] on button "Recommended" at bounding box center [517, 65] width 134 height 35
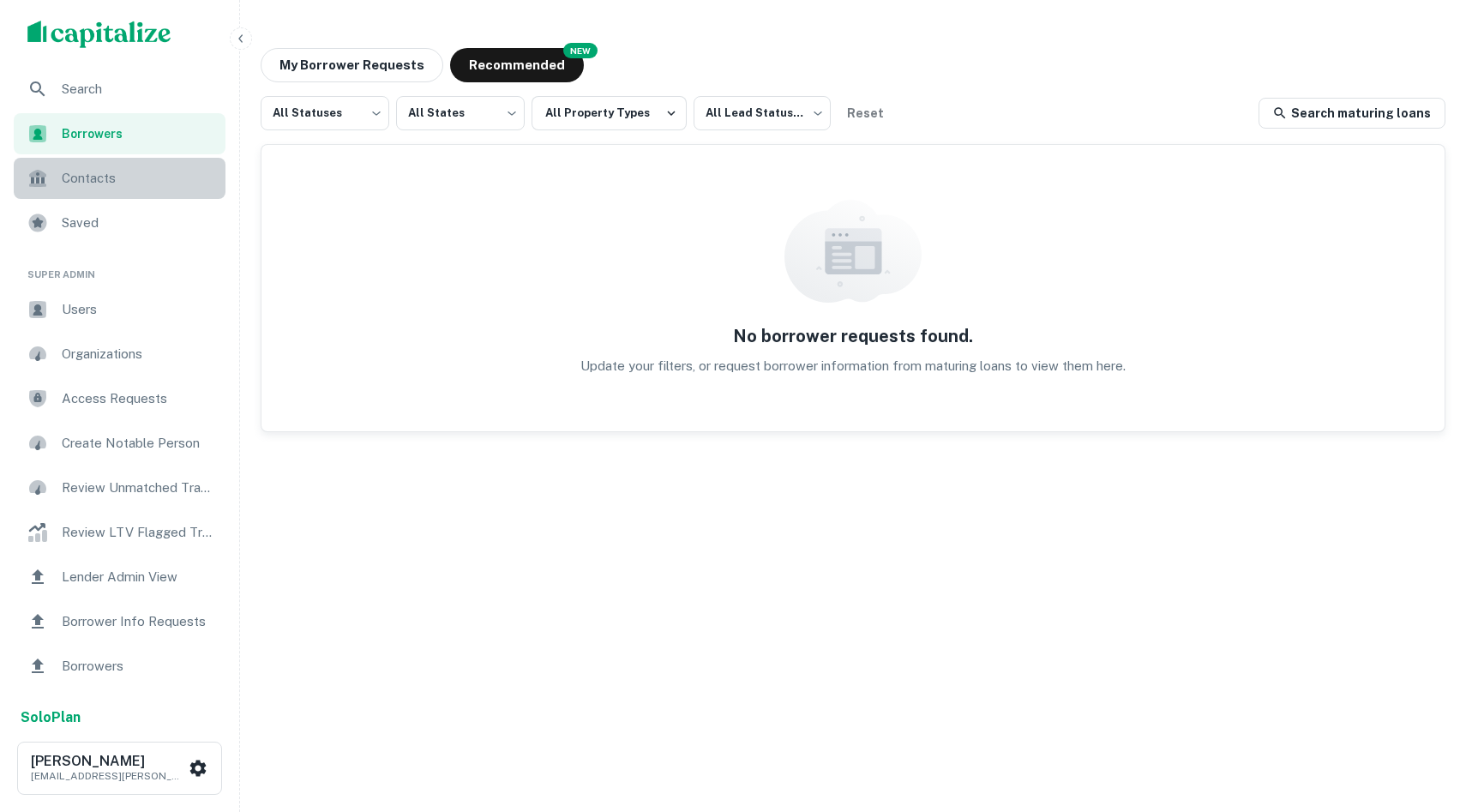
click at [148, 165] on div "Contacts" at bounding box center [119, 178] width 212 height 41
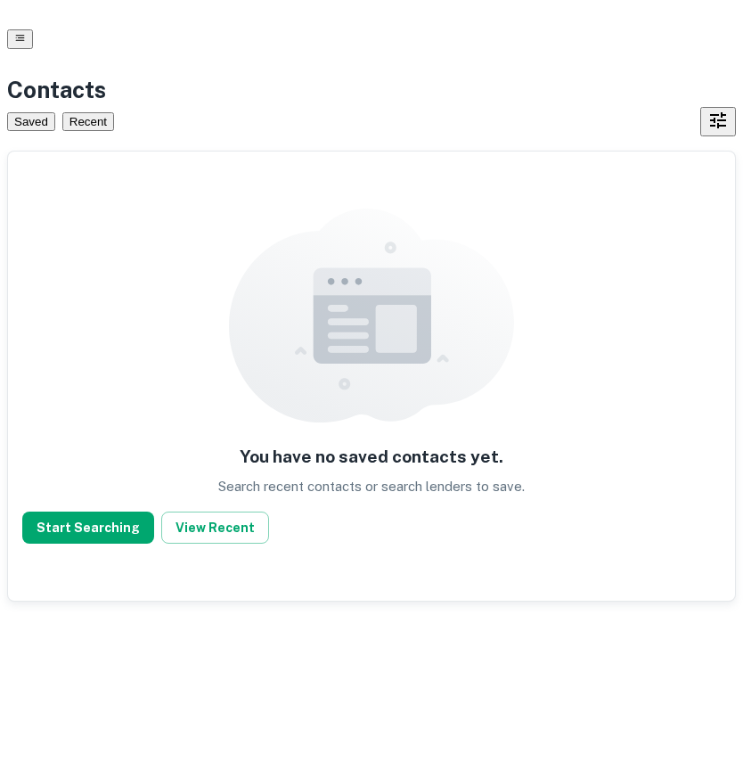
click at [56, 53] on div "Contacts Saved Recent You have no saved contacts yet. Search recent contacts or…" at bounding box center [371, 350] width 743 height 701
click at [49, 43] on div at bounding box center [371, 39] width 729 height 21
click at [25, 40] on rect "button" at bounding box center [20, 40] width 9 height 1
